Goal: Information Seeking & Learning: Find specific fact

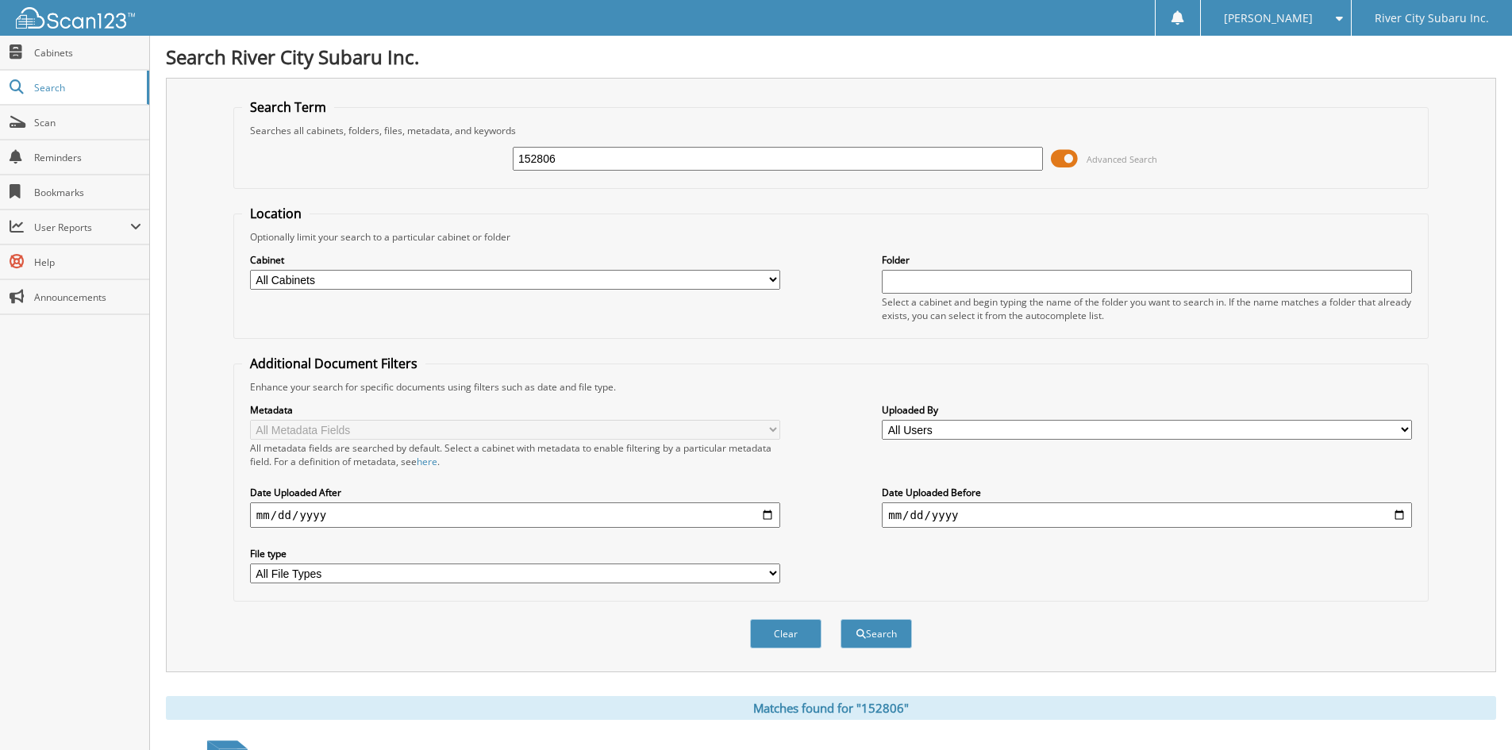
drag, startPoint x: 596, startPoint y: 159, endPoint x: 160, endPoint y: 168, distance: 435.7
click at [160, 168] on div "Search River City Subaru Inc. Search Term Searches all cabinets, folders, files…" at bounding box center [831, 474] width 1362 height 948
paste input "6080"
type input "156080"
click at [840, 619] on button "Search" at bounding box center [875, 633] width 71 height 29
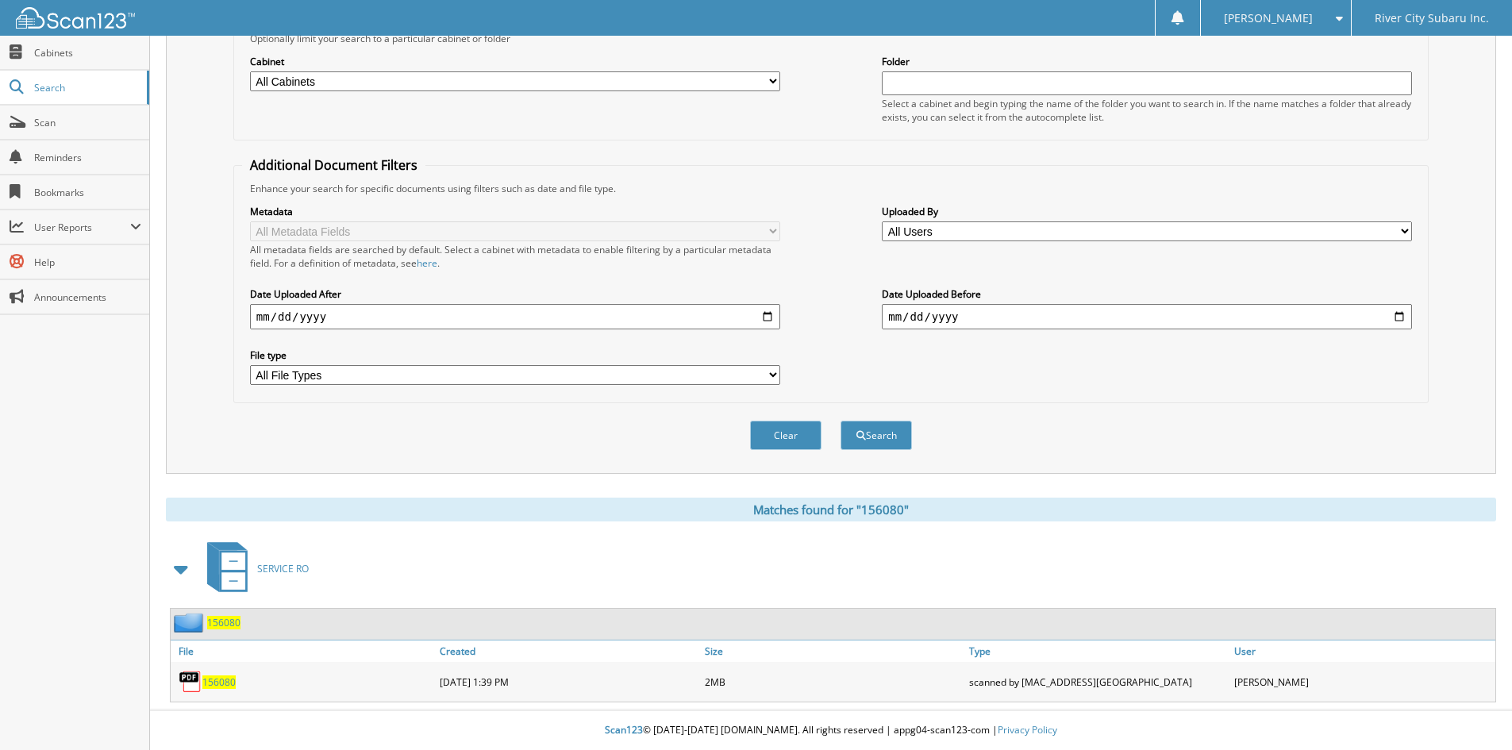
click at [227, 686] on span "156080" at bounding box center [218, 681] width 33 height 13
